Goal: Task Accomplishment & Management: Use online tool/utility

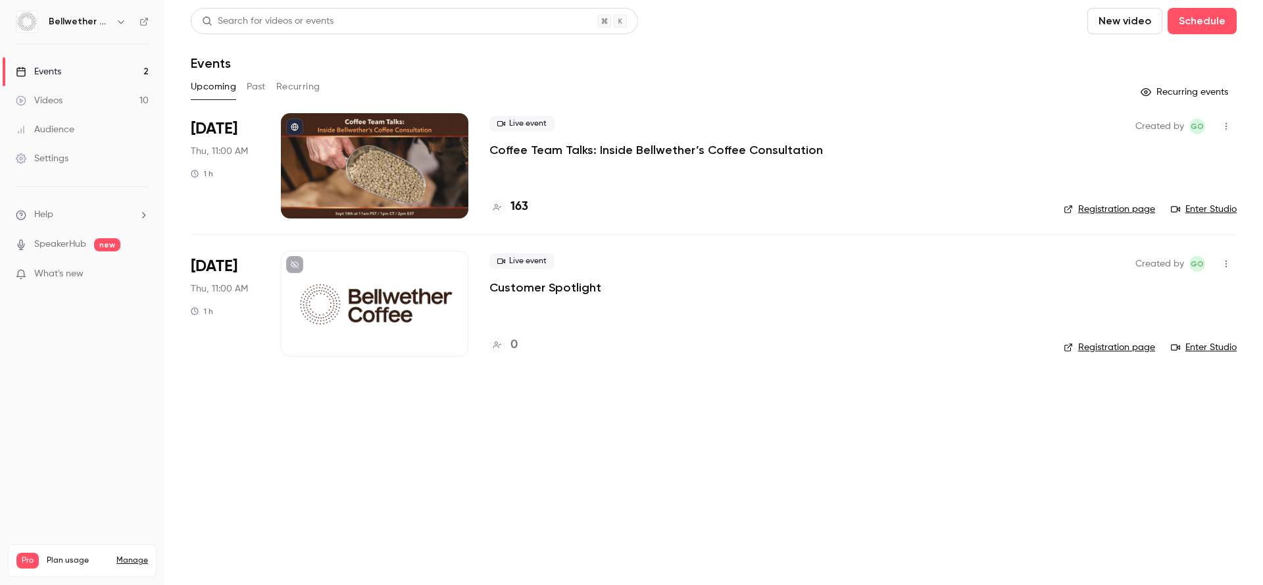
click at [405, 164] on div at bounding box center [374, 165] width 187 height 105
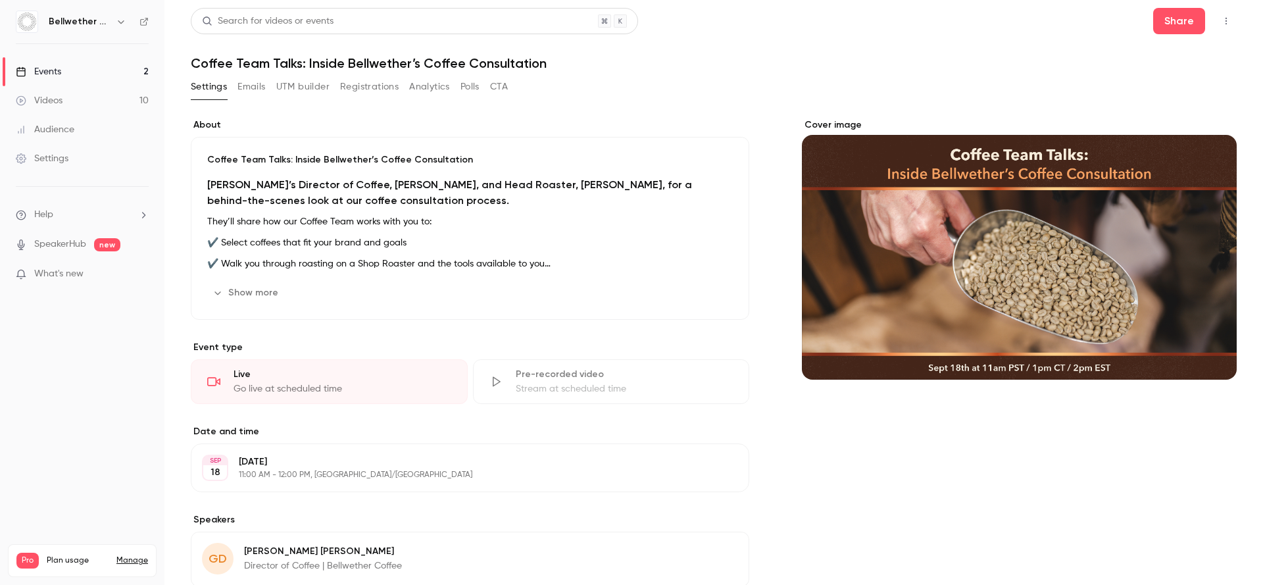
click at [301, 82] on button "UTM builder" at bounding box center [302, 86] width 53 height 21
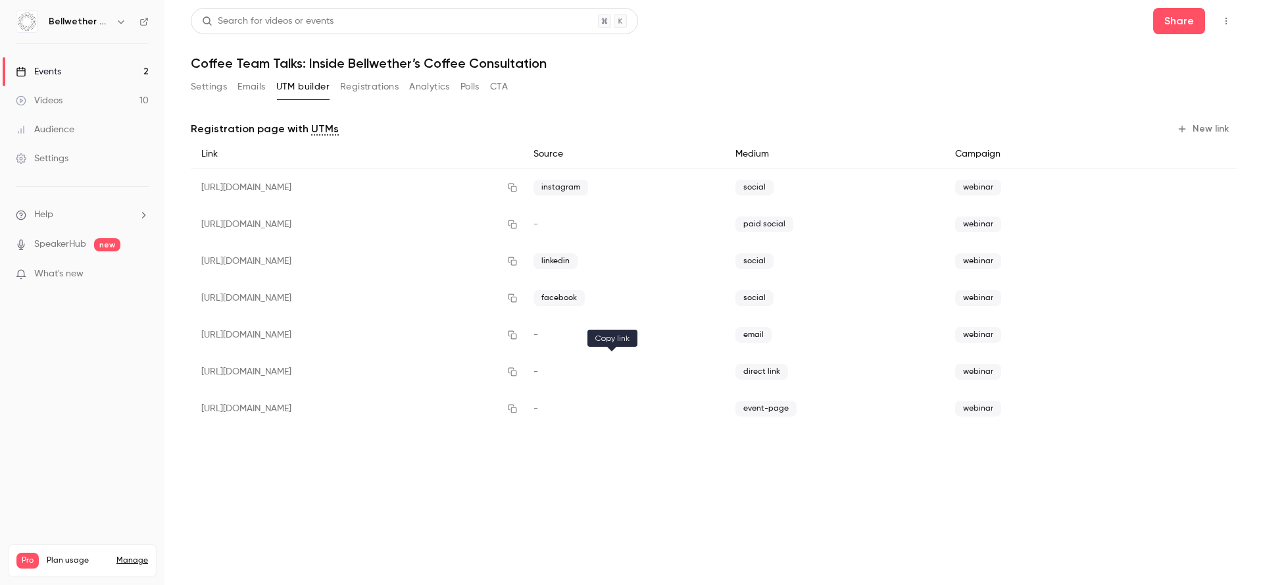
click at [518, 368] on icon "button" at bounding box center [512, 371] width 11 height 9
click at [101, 74] on link "Events 2" at bounding box center [82, 71] width 164 height 29
